Goal: Task Accomplishment & Management: Manage account settings

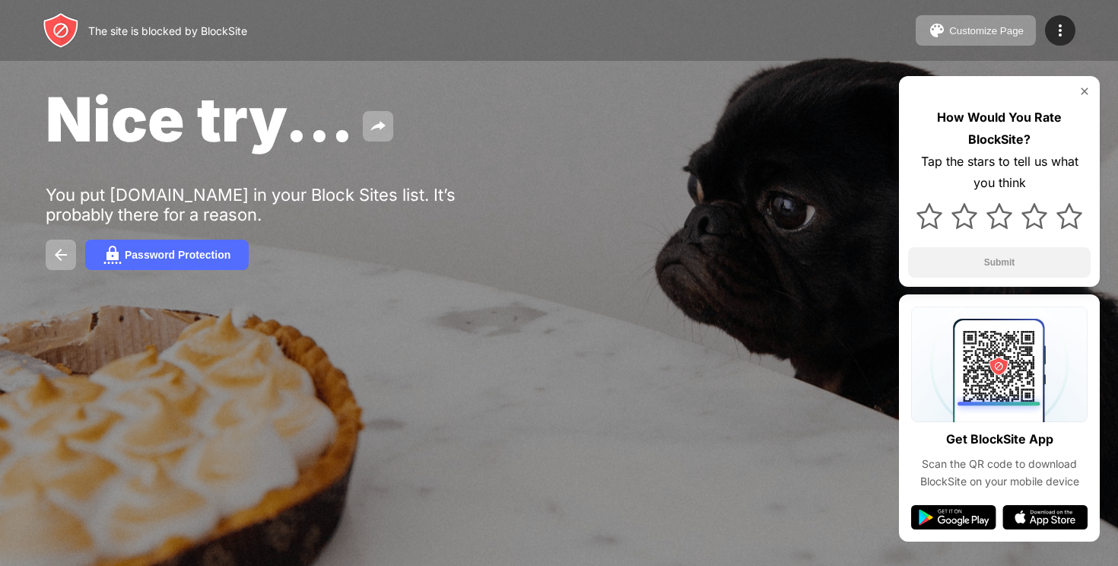
click at [429, 173] on div "Nice try... You put x.com in your Block Sites list. It’s probably there for a r…" at bounding box center [559, 176] width 1118 height 352
click at [476, 526] on div at bounding box center [559, 283] width 1118 height 566
click at [138, 252] on div "Password Protection" at bounding box center [178, 255] width 106 height 12
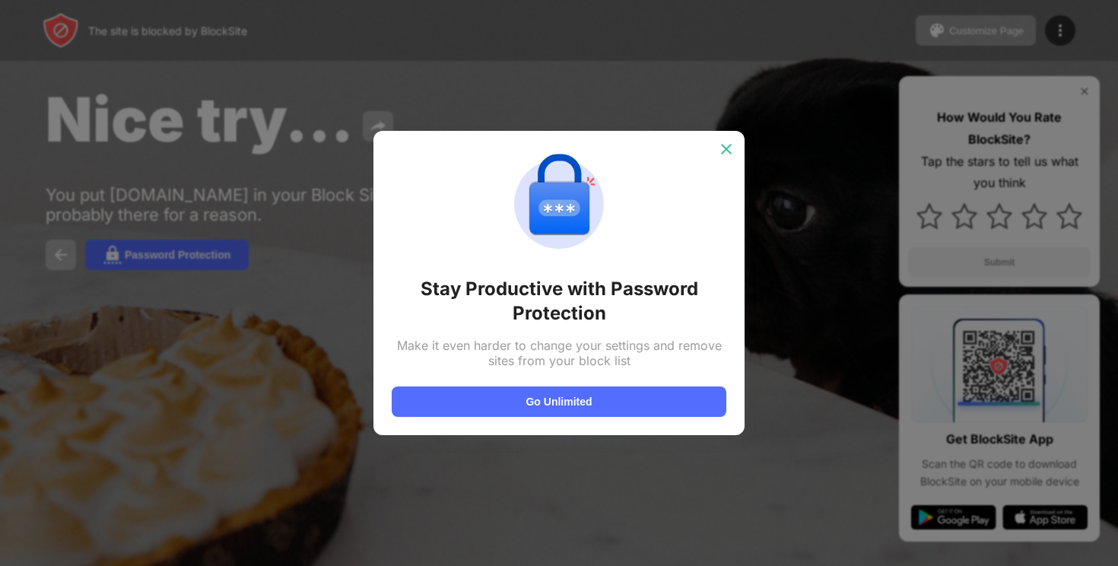
click at [714, 144] on div at bounding box center [726, 149] width 24 height 24
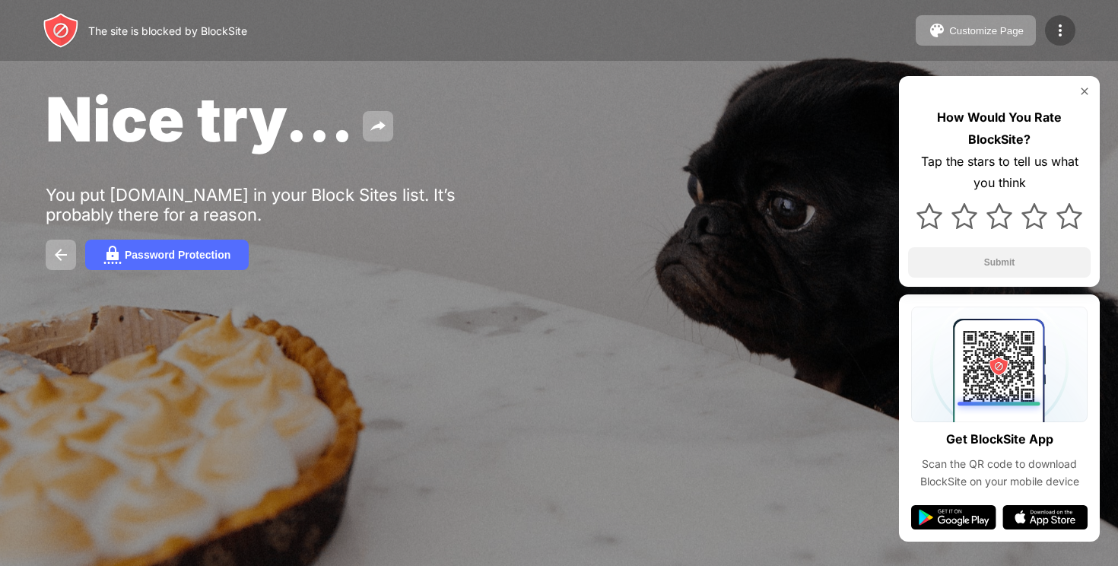
click at [1060, 21] on img at bounding box center [1060, 30] width 18 height 18
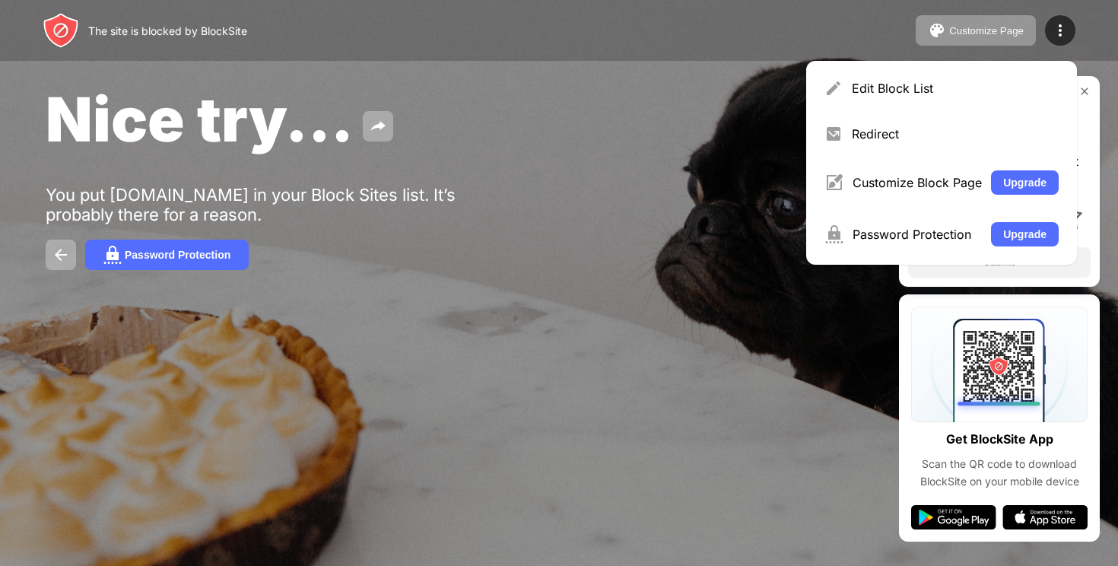
click at [957, 84] on div "Edit Block List" at bounding box center [955, 88] width 207 height 15
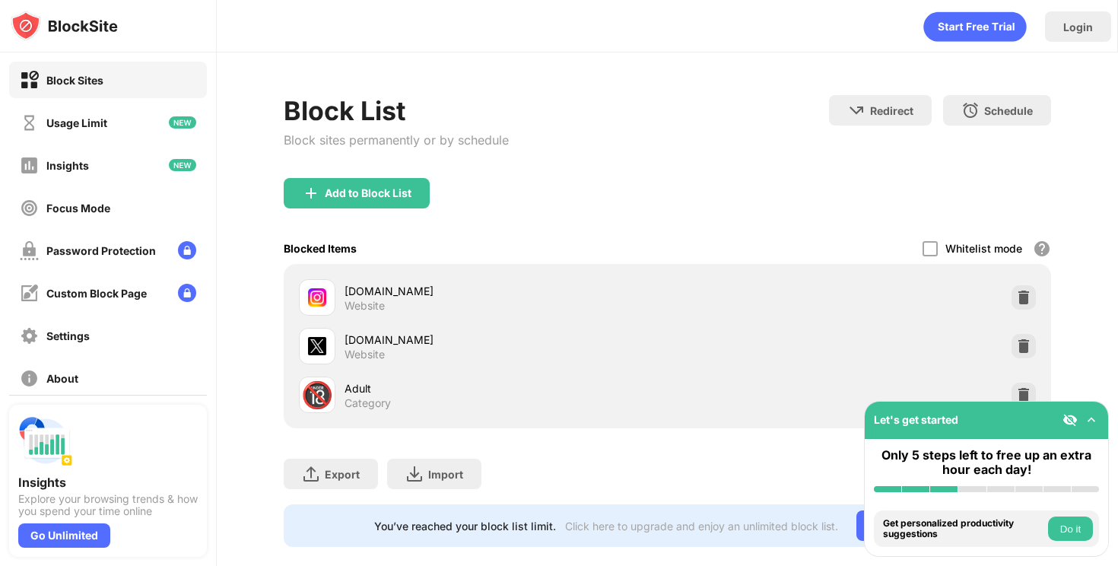
click at [911, 351] on div "x.com Website" at bounding box center [667, 346] width 749 height 49
click at [1017, 348] on img at bounding box center [1023, 345] width 15 height 15
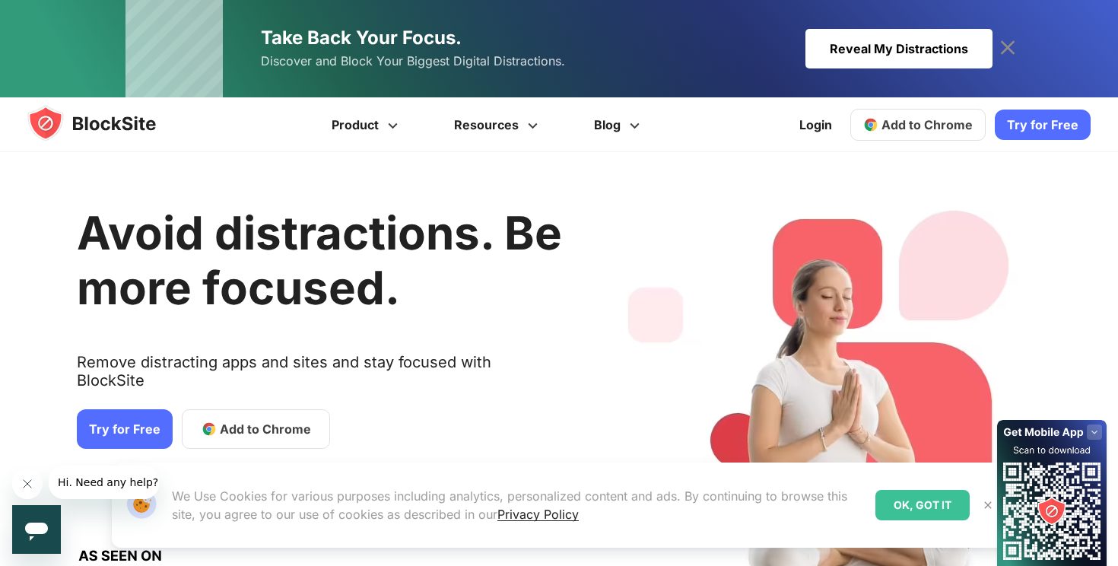
click at [906, 59] on div "Reveal My Distractions" at bounding box center [898, 49] width 187 height 40
